Goal: Transaction & Acquisition: Purchase product/service

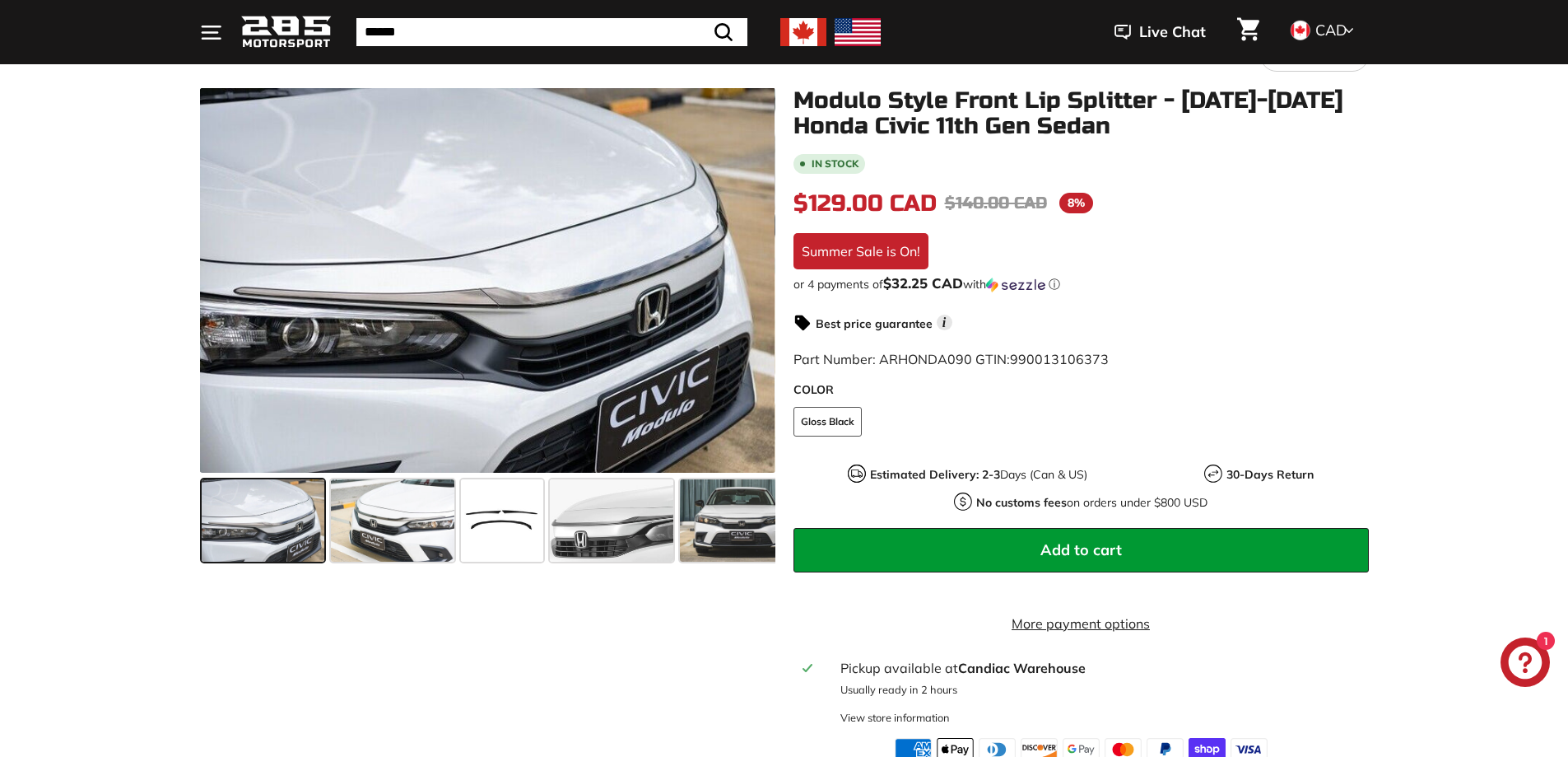
scroll to position [165, 0]
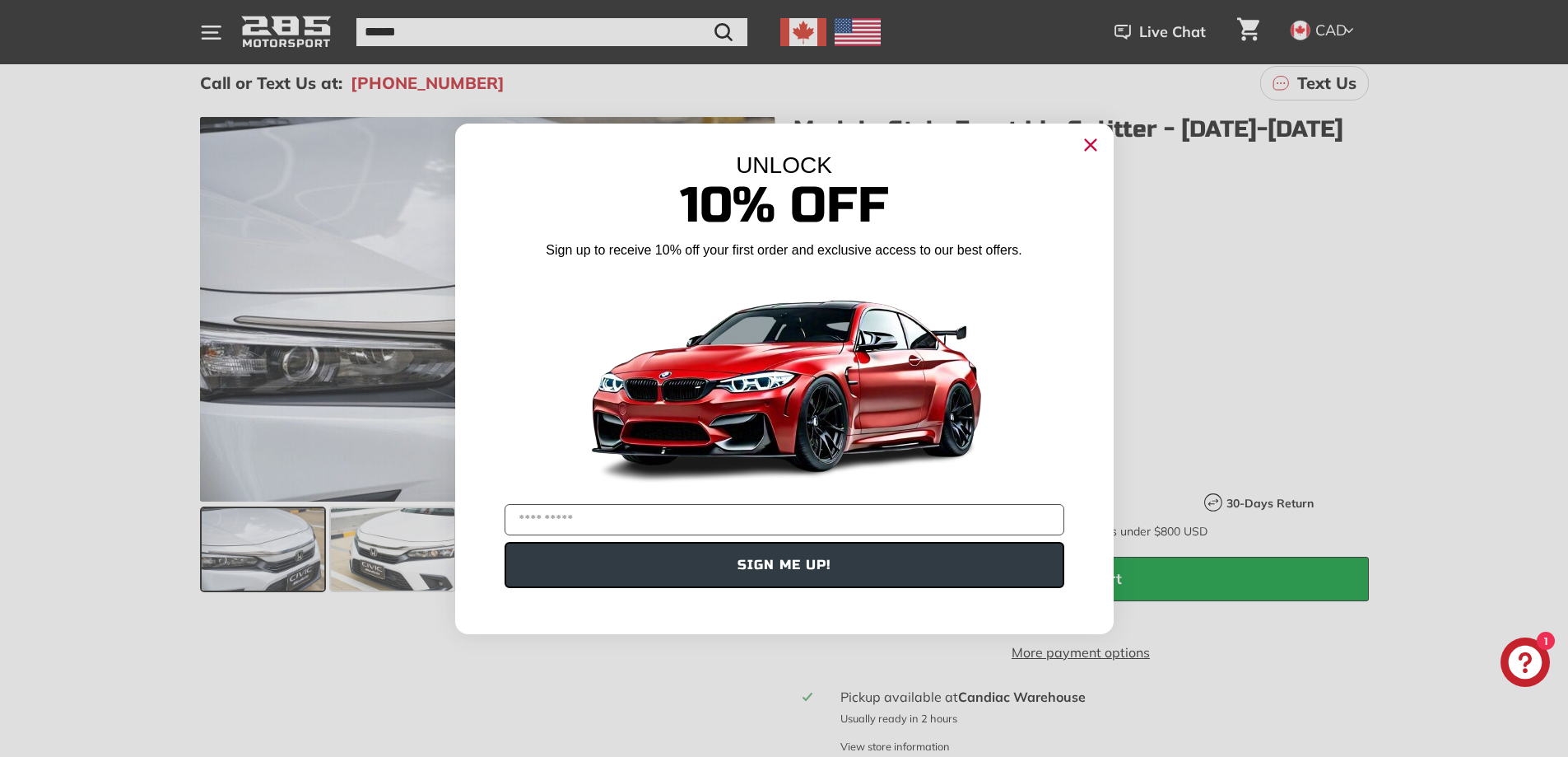
click at [1087, 145] on circle "Close dialog" at bounding box center [1090, 144] width 25 height 25
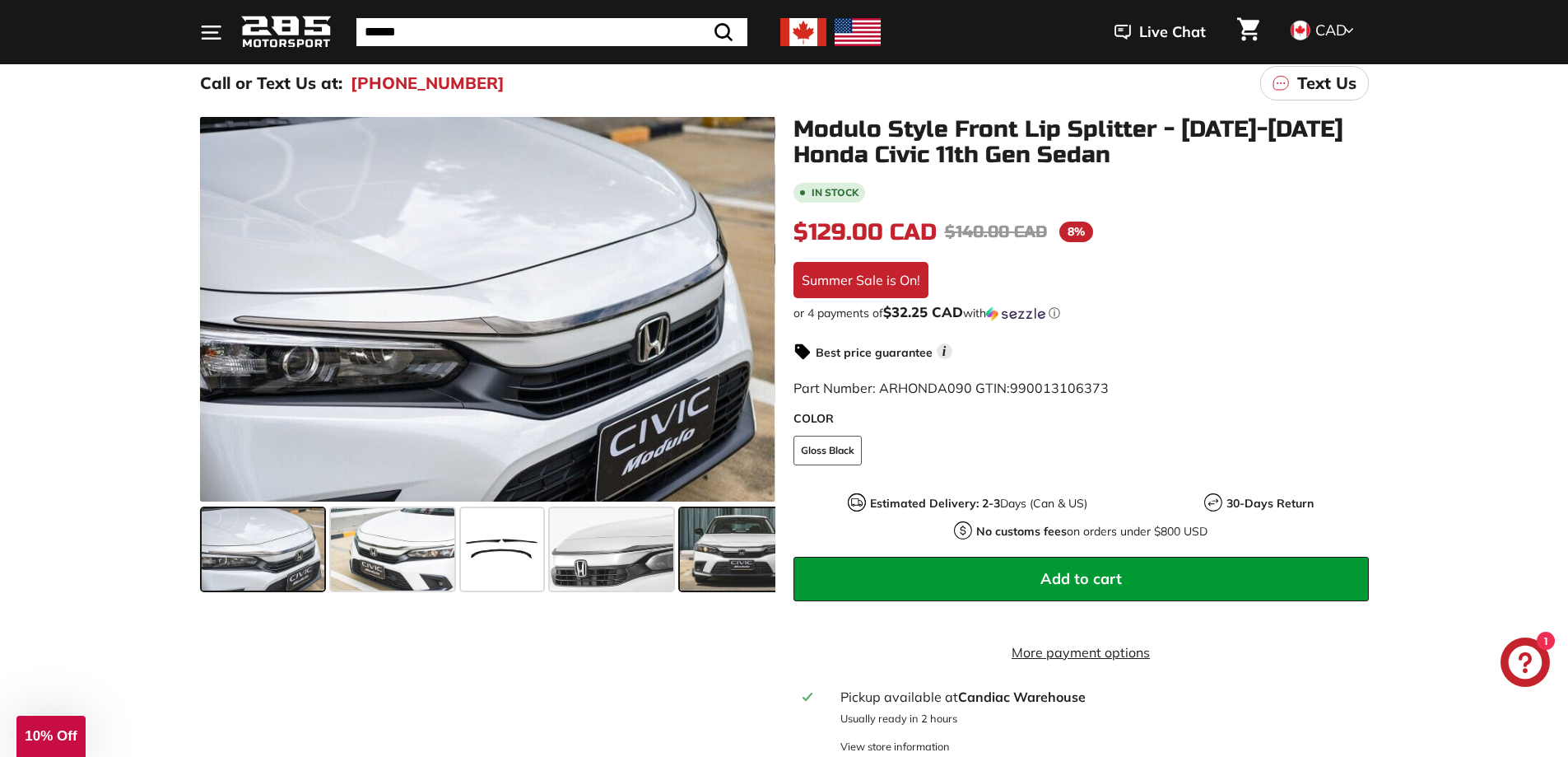
click at [717, 563] on span at bounding box center [742, 549] width 123 height 83
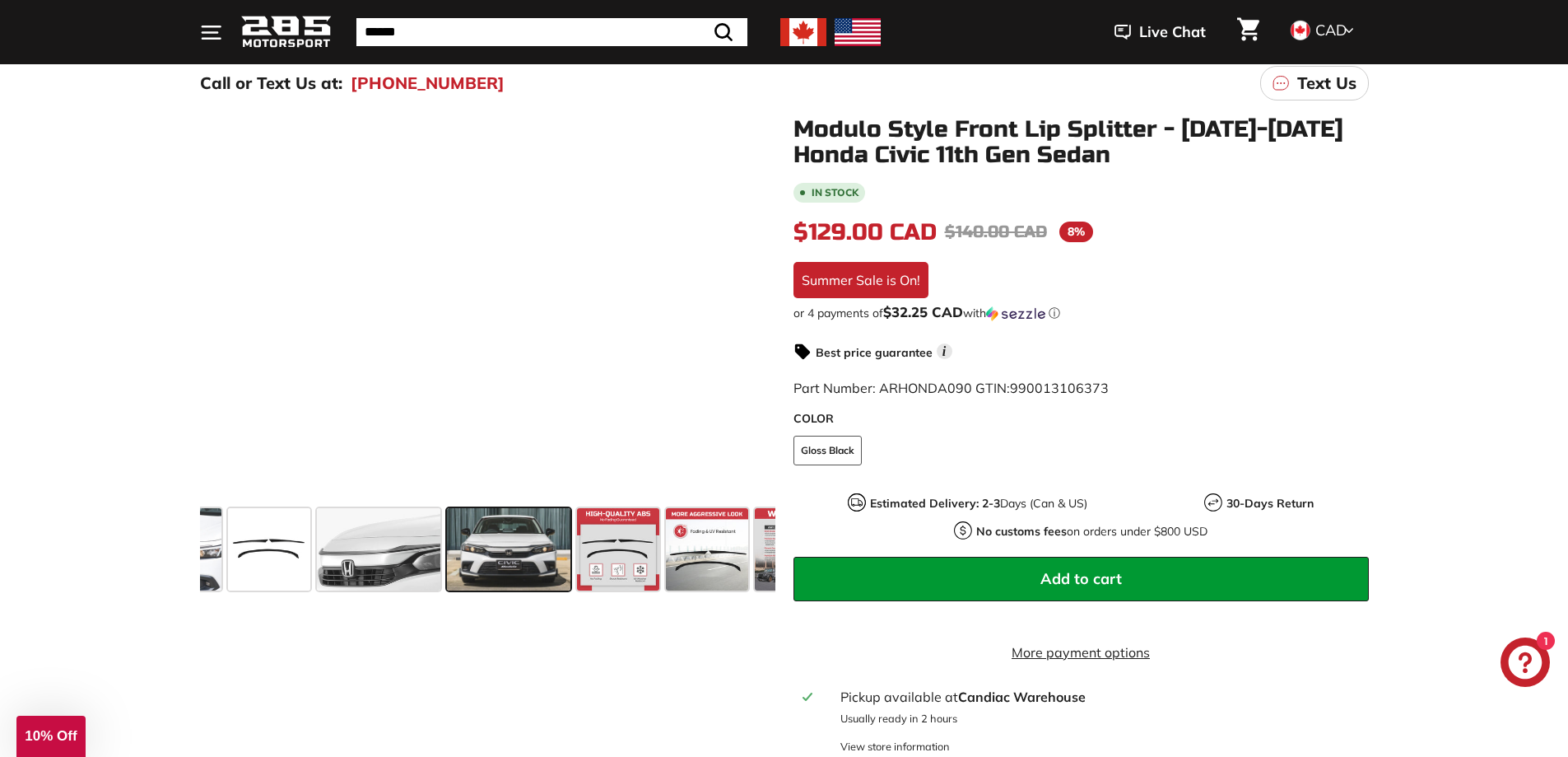
scroll to position [0, 254]
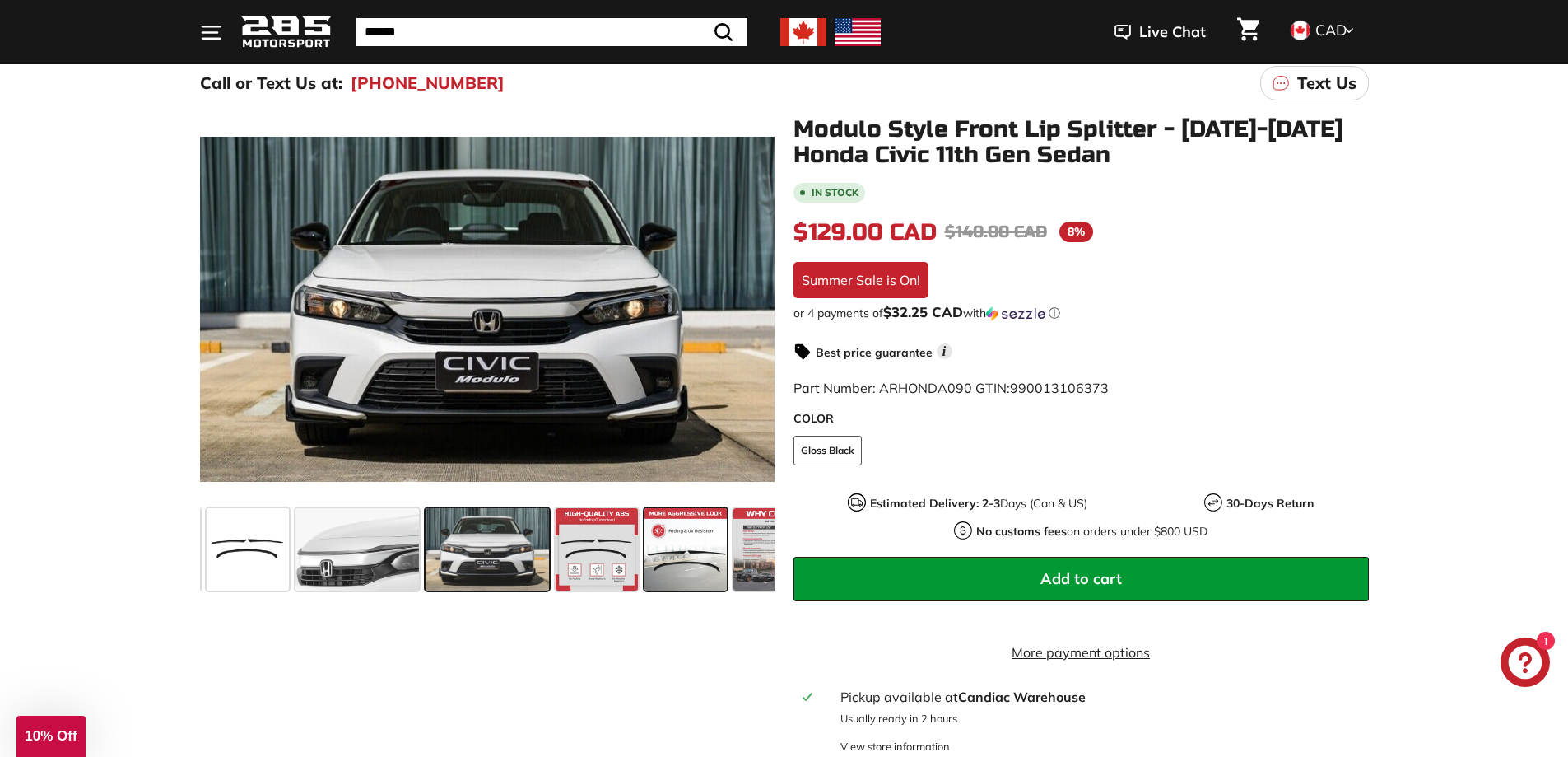
click at [712, 557] on span at bounding box center [686, 549] width 82 height 83
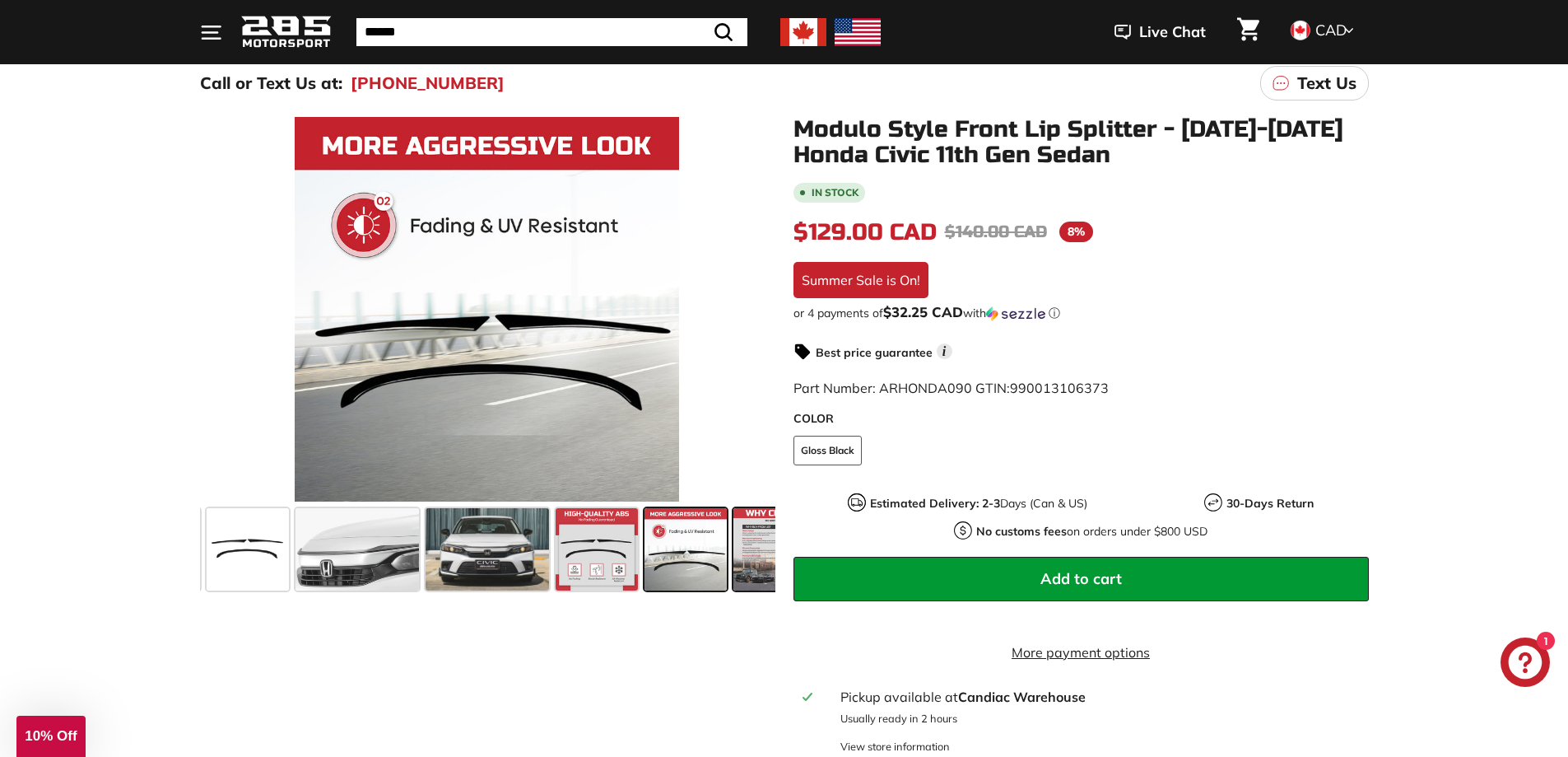
click at [747, 552] on span at bounding box center [774, 549] width 82 height 83
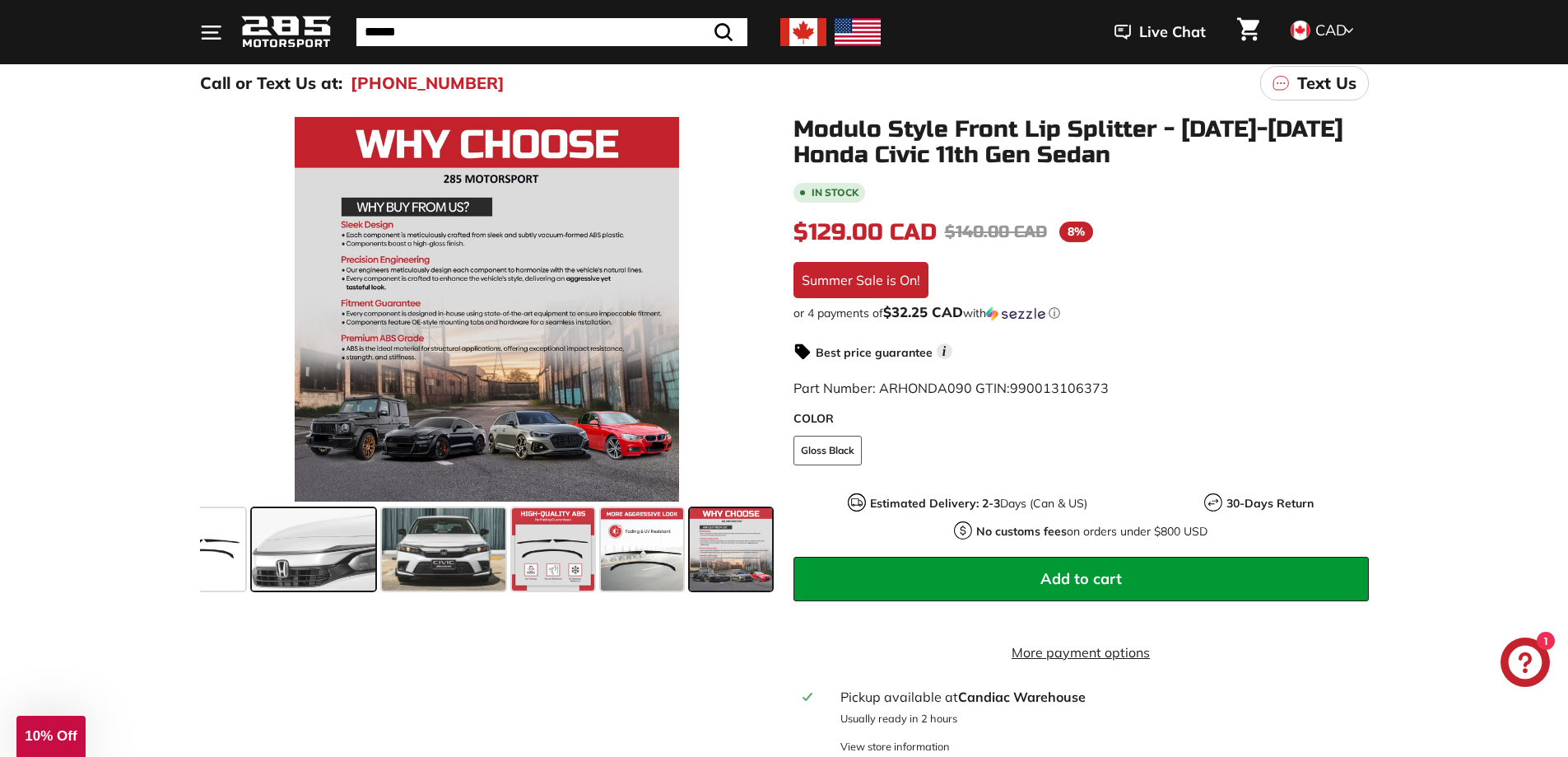
click at [339, 532] on span at bounding box center [313, 549] width 123 height 83
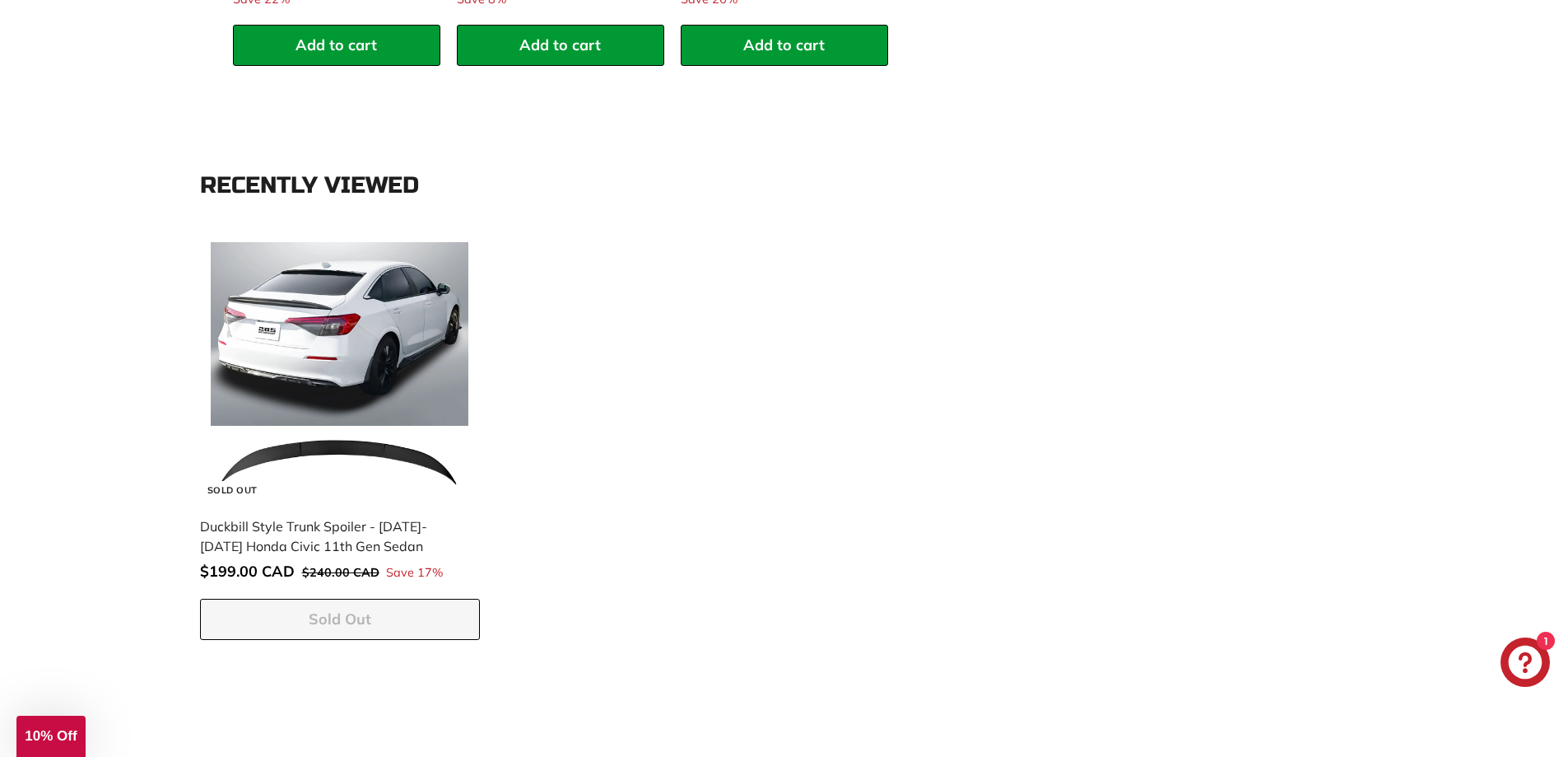
scroll to position [2059, 0]
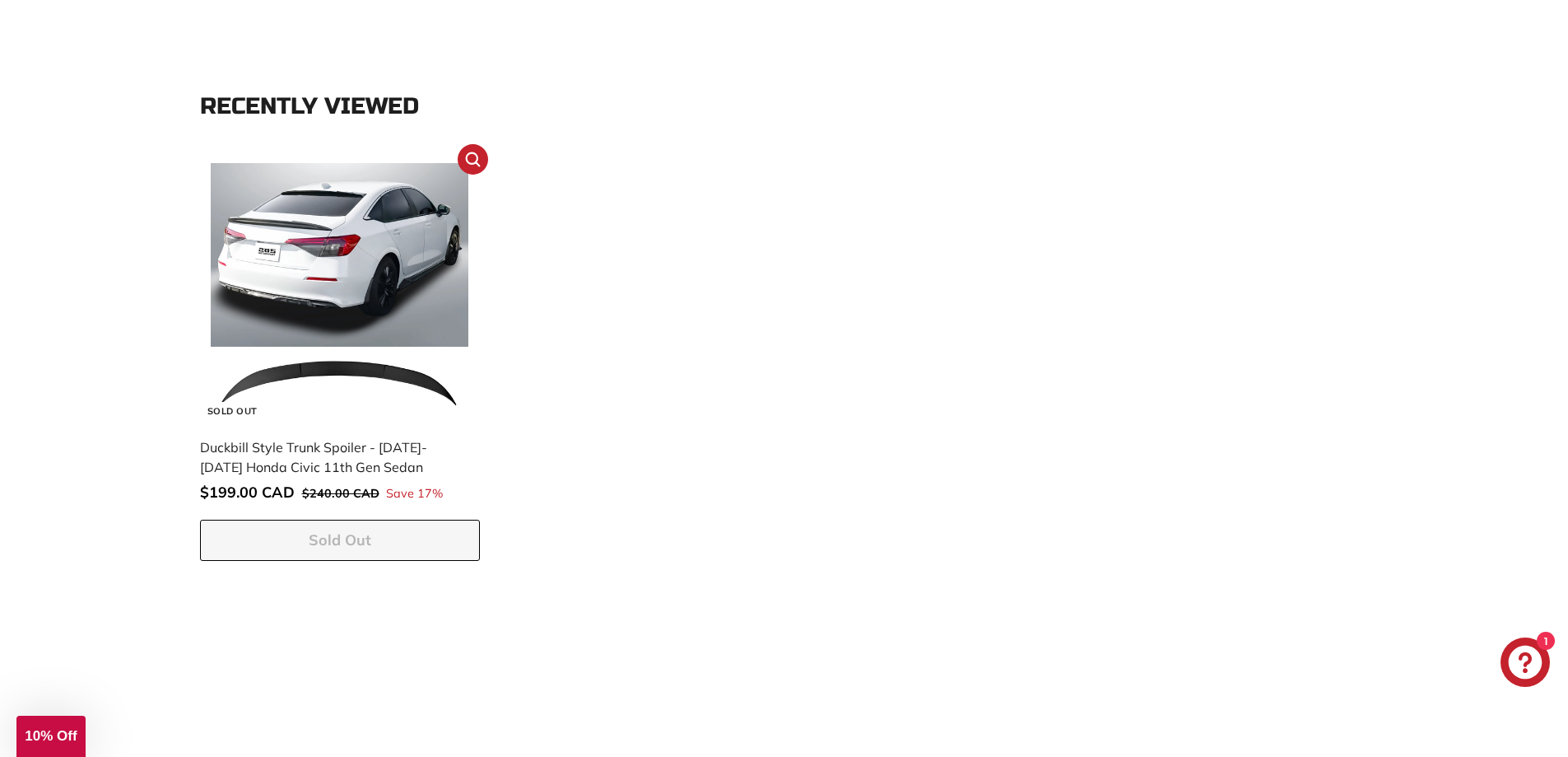
click at [402, 243] on img at bounding box center [339, 292] width 257 height 258
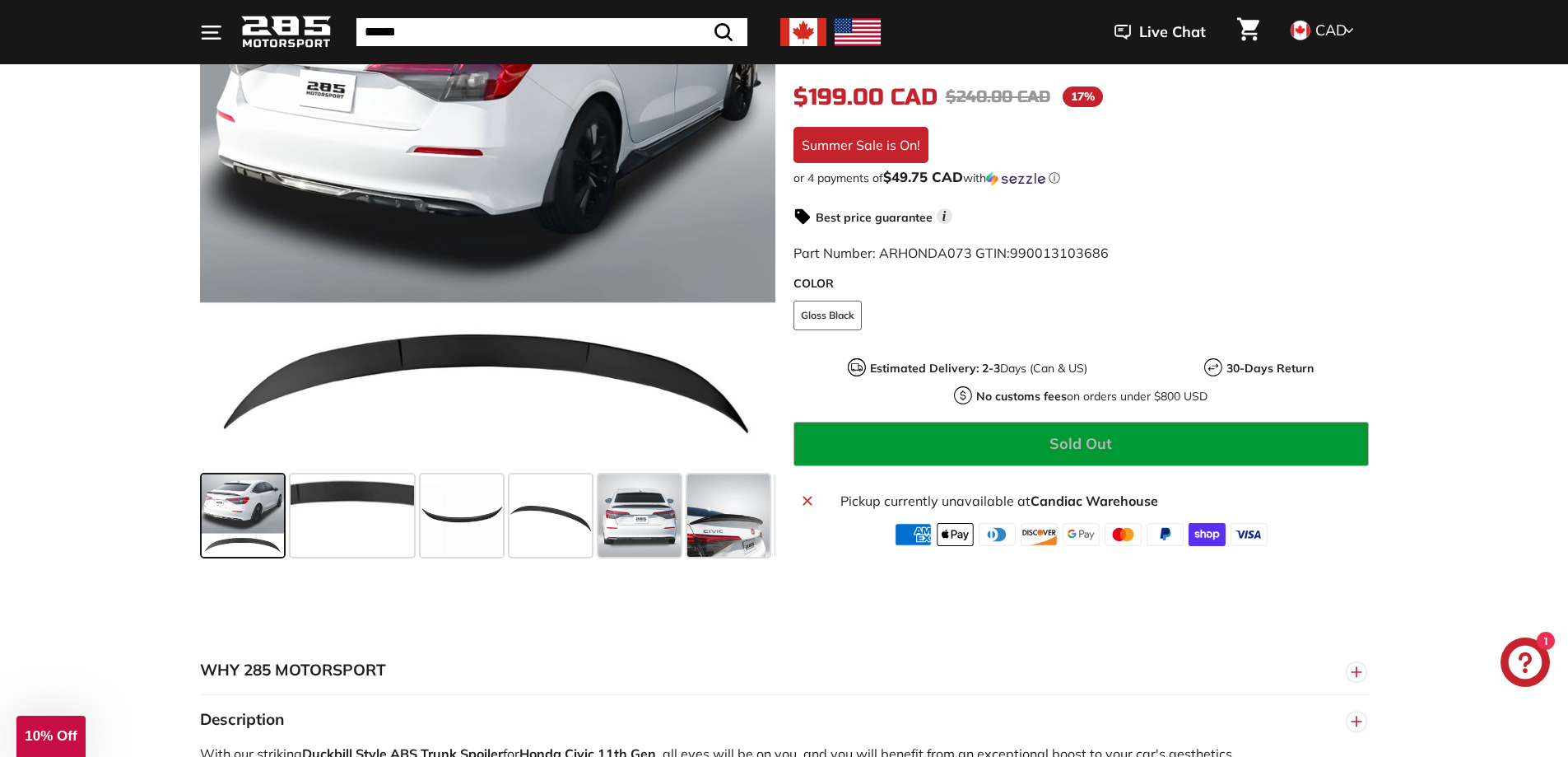
scroll to position [247, 0]
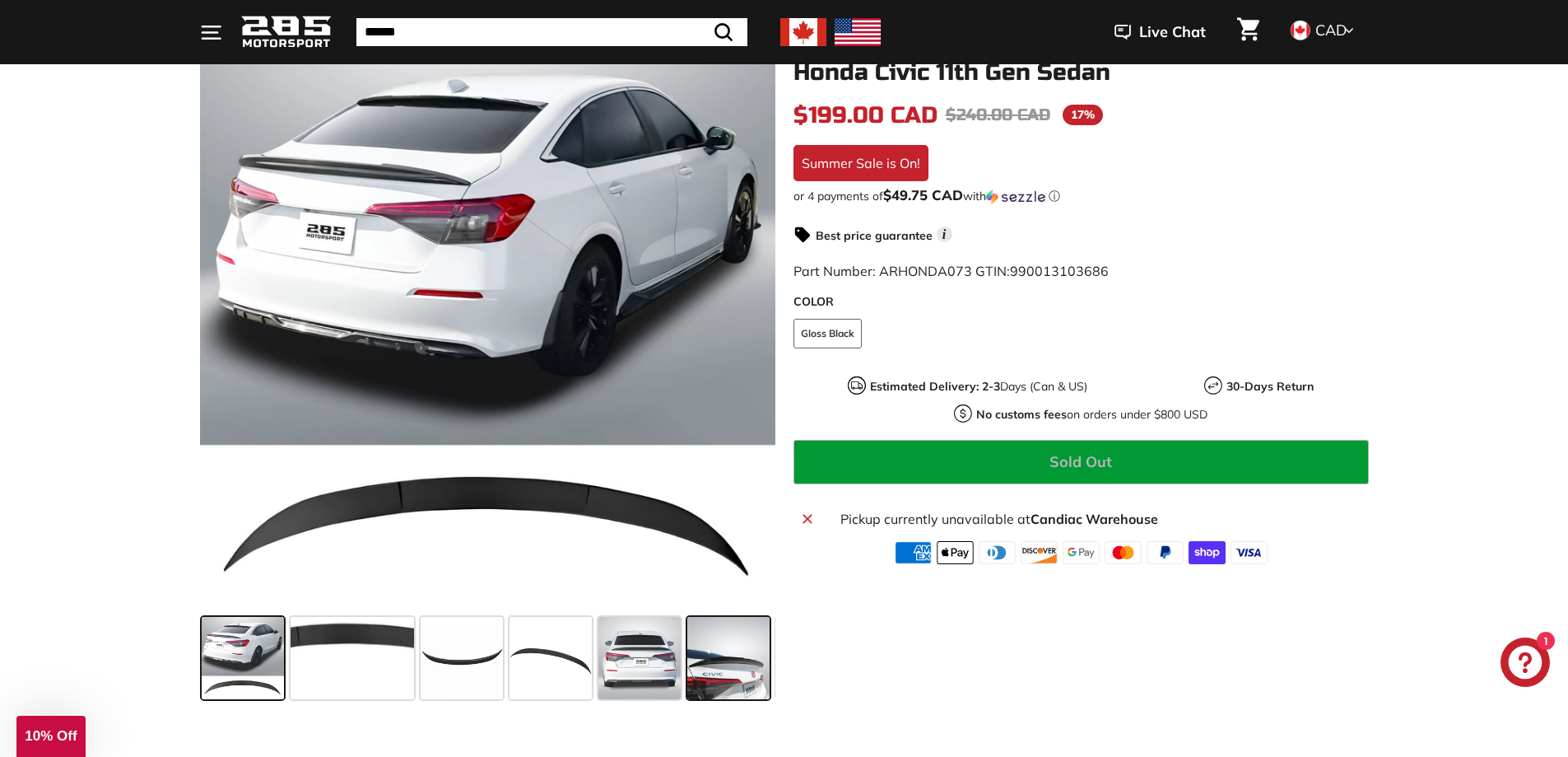
click at [725, 667] on span at bounding box center [728, 658] width 82 height 83
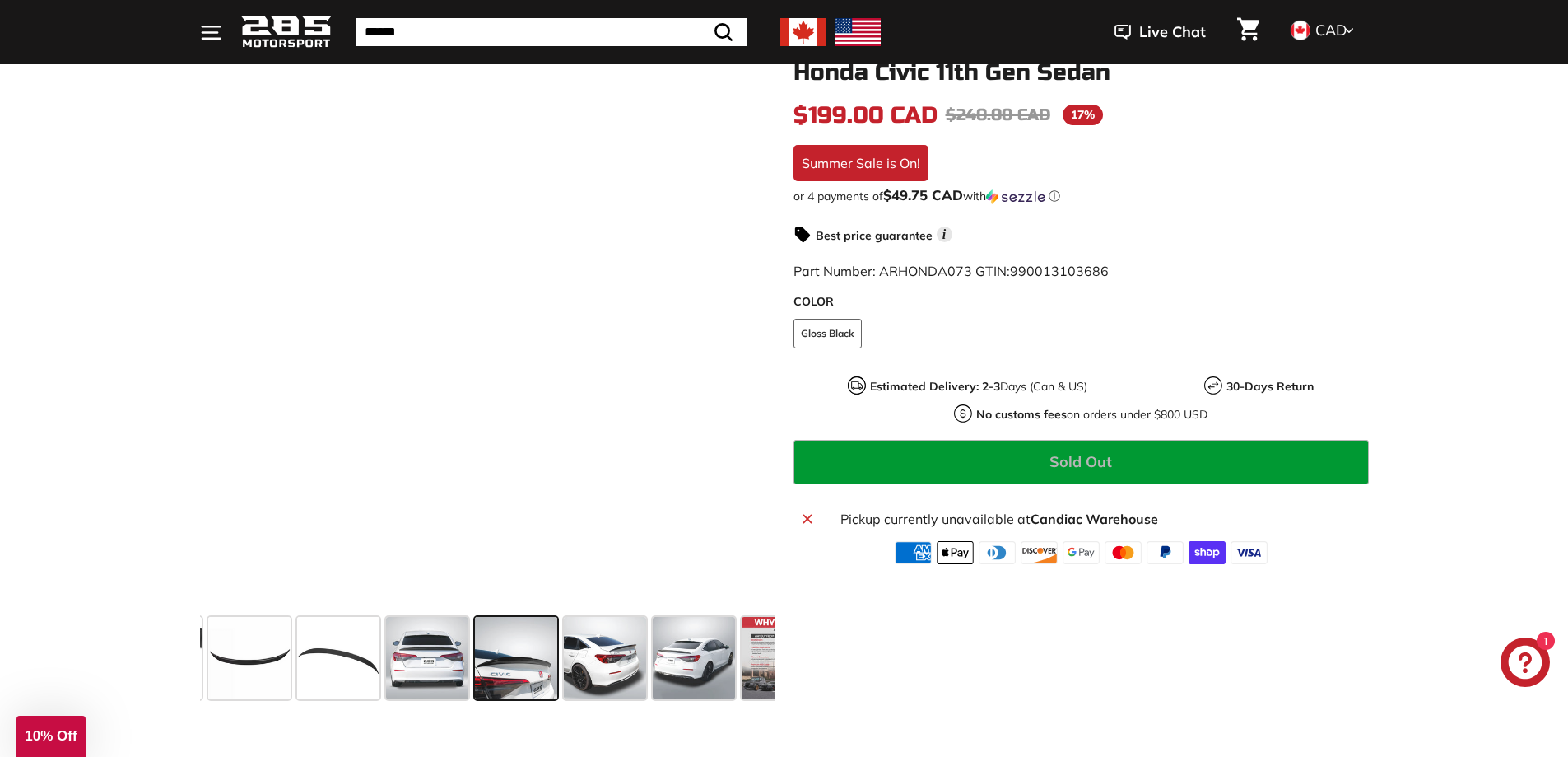
scroll to position [0, 241]
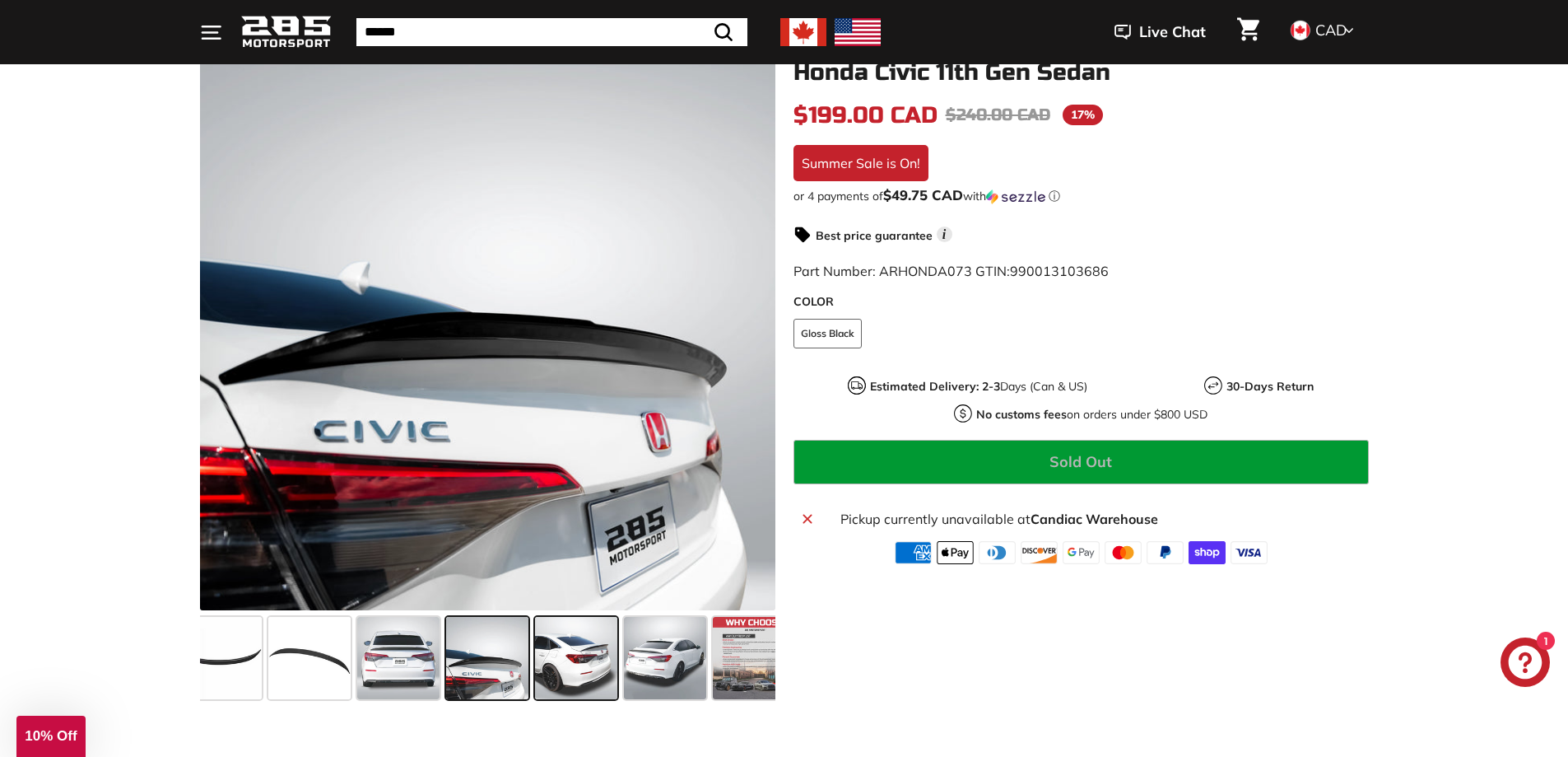
click at [583, 649] on span at bounding box center [576, 658] width 82 height 83
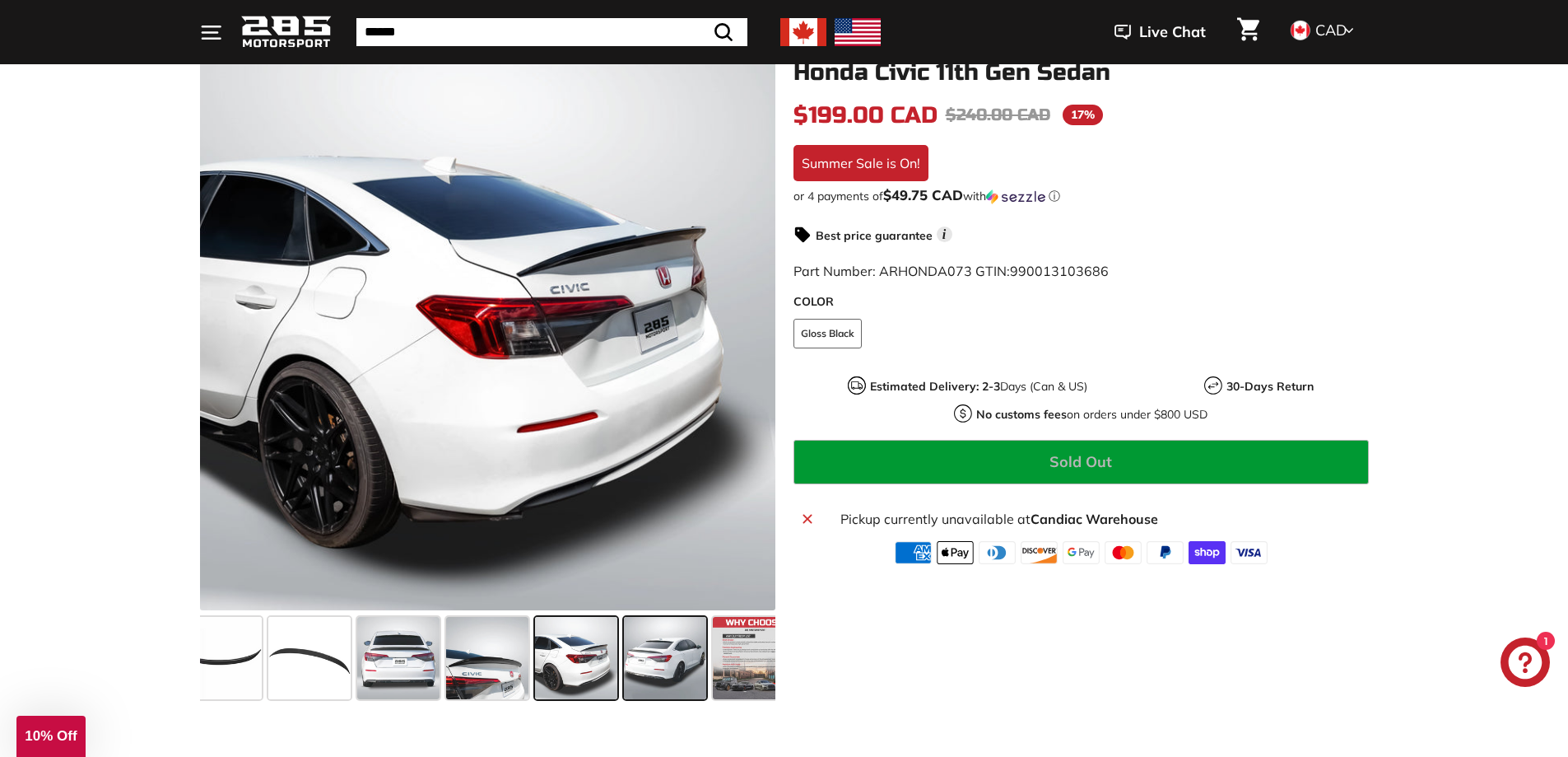
click at [657, 658] on span at bounding box center [665, 658] width 82 height 83
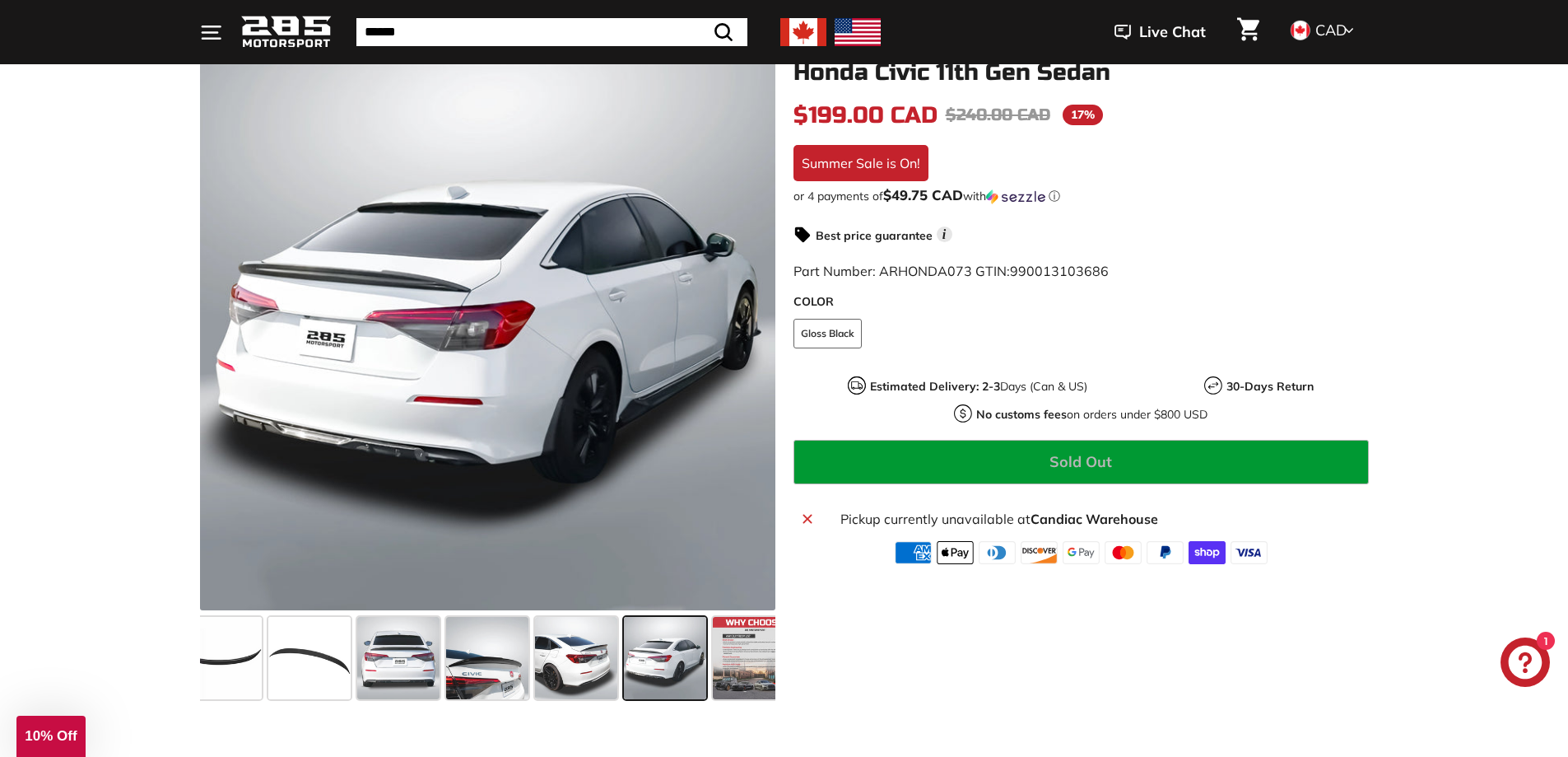
click at [1345, 31] on icon at bounding box center [1349, 31] width 10 height 15
click at [1474, 240] on div ".cls-1{fill:none;stroke:#000;stroke-miterlimit:10;stroke-width:2px} .cls-1{fill…" at bounding box center [784, 366] width 1568 height 679
